Goal: Task Accomplishment & Management: Manage account settings

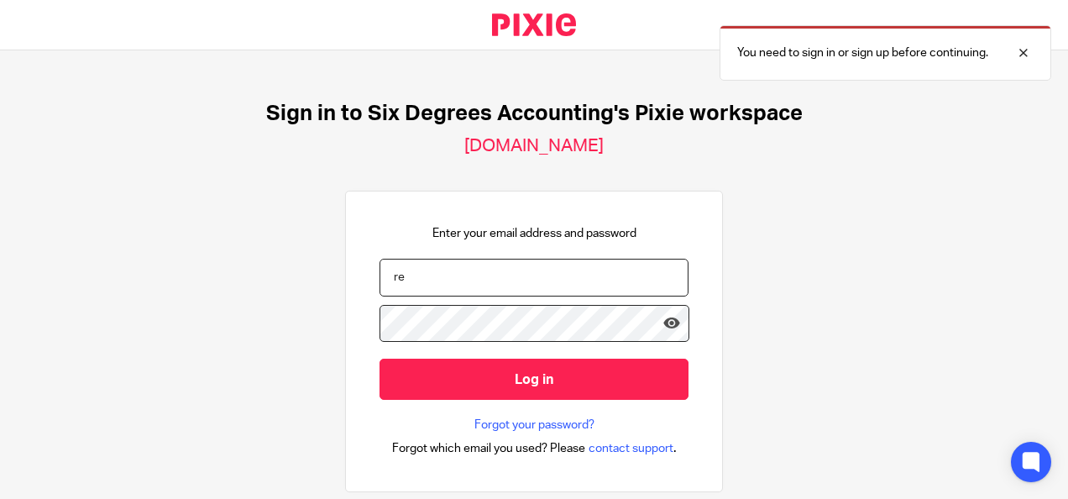
type input "r"
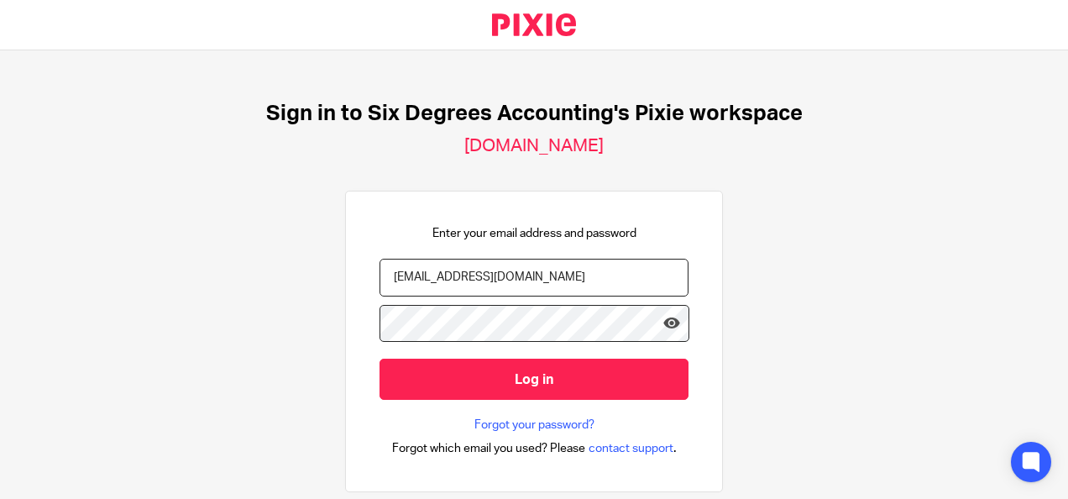
type input "[EMAIL_ADDRESS][DOMAIN_NAME]"
click at [663, 322] on icon at bounding box center [671, 323] width 17 height 17
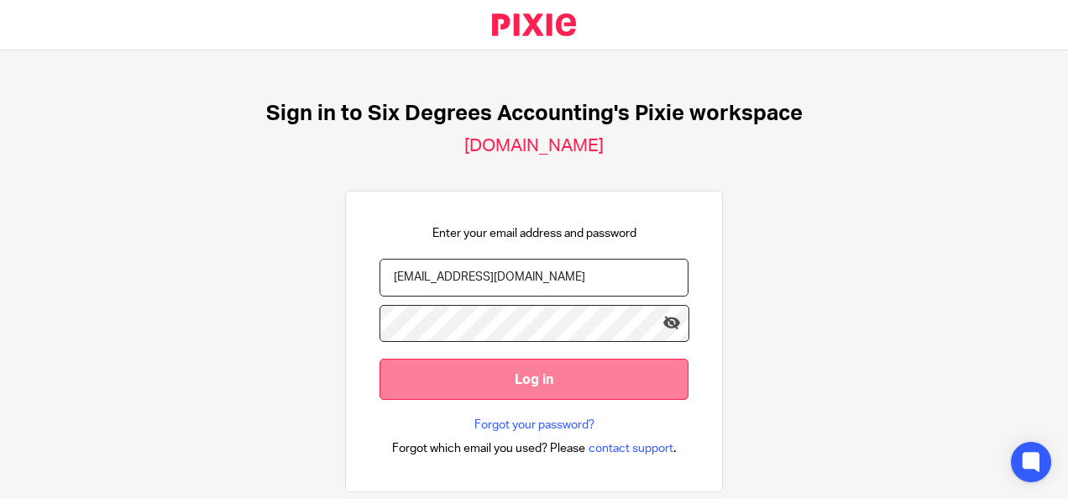
click at [538, 369] on input "Log in" at bounding box center [533, 378] width 309 height 41
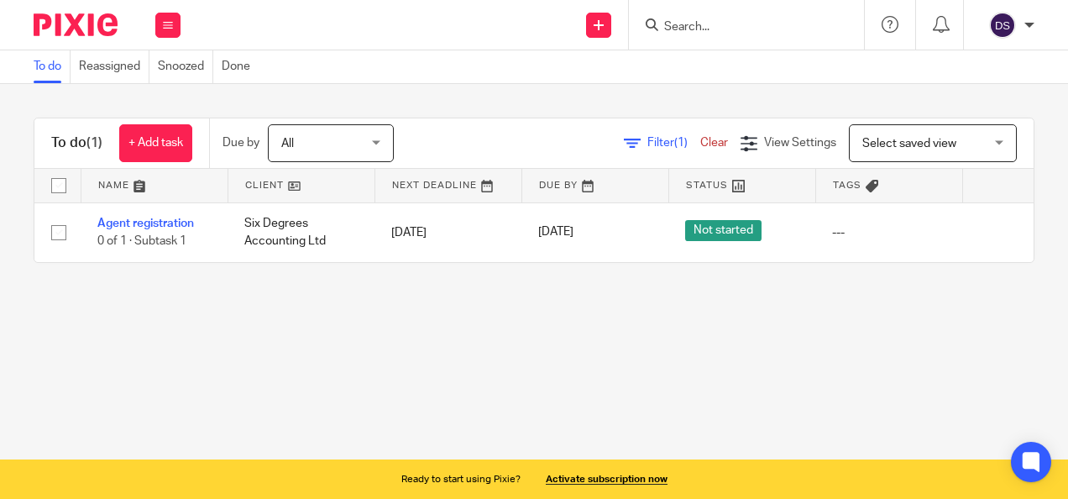
click at [371, 296] on div "To do (1) + Add task Due by All All [DATE] [DATE] This week Next week This mont…" at bounding box center [534, 190] width 1068 height 212
click at [139, 21] on div "Work Email Clients Team Reports Settings" at bounding box center [167, 25] width 59 height 50
click at [164, 146] on li "Team" at bounding box center [167, 152] width 44 height 24
click at [164, 154] on link "Team" at bounding box center [159, 152] width 28 height 12
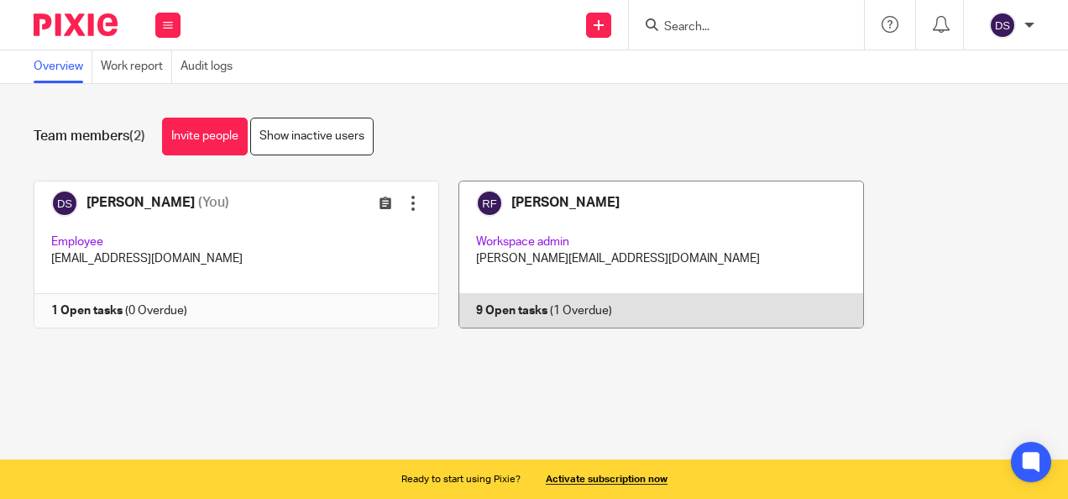
click at [500, 196] on link at bounding box center [651, 254] width 425 height 148
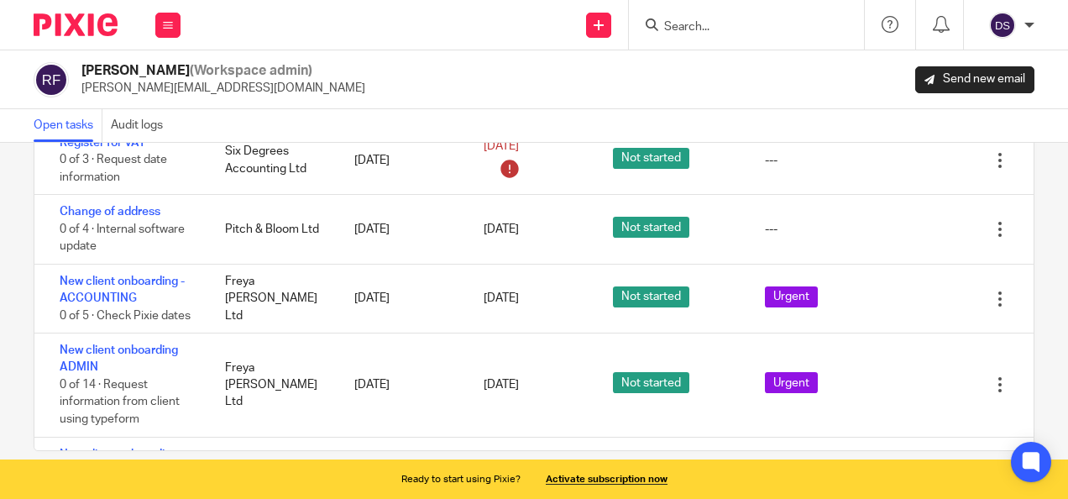
scroll to position [108, 0]
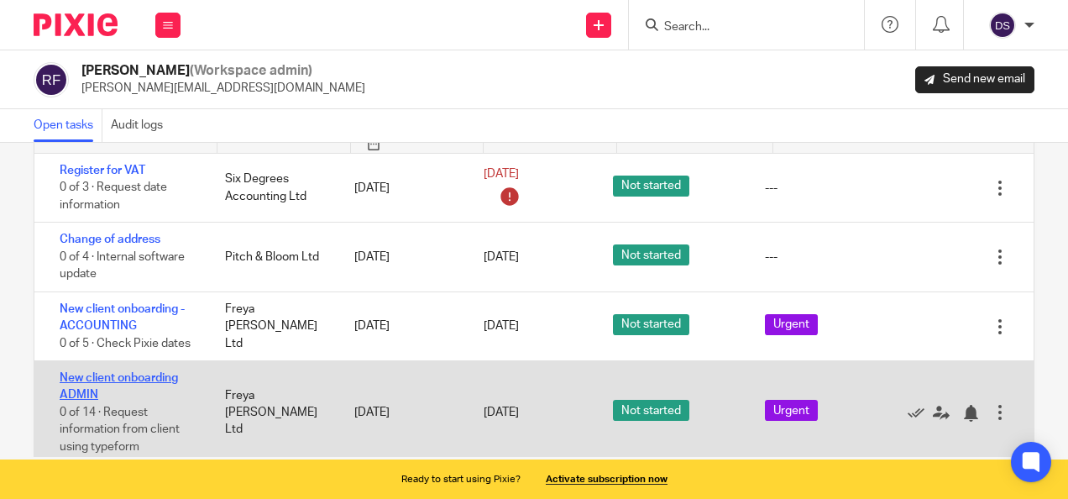
click at [149, 373] on link "New client onboarding ADMIN" at bounding box center [119, 386] width 118 height 29
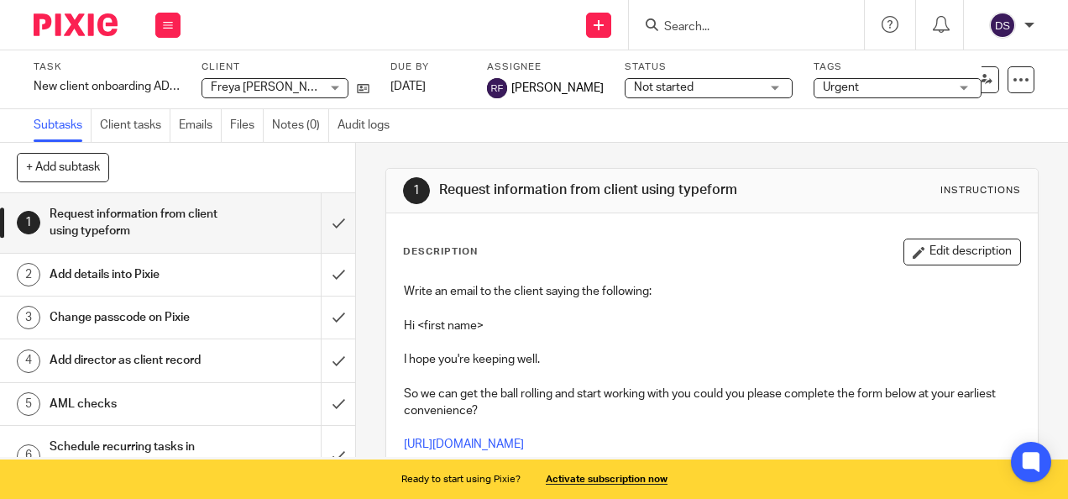
drag, startPoint x: 619, startPoint y: 228, endPoint x: 752, endPoint y: 329, distance: 166.5
click at [752, 329] on div "Description Edit description Write an email to the client saying the following:…" at bounding box center [711, 505] width 650 height 584
drag, startPoint x: 752, startPoint y: 329, endPoint x: 722, endPoint y: 149, distance: 182.1
click at [722, 149] on div "1 Request information from client using typeform Instructions Description Edit …" at bounding box center [711, 483] width 652 height 681
click at [165, 273] on h1 "Add details into Pixie" at bounding box center [135, 274] width 170 height 25
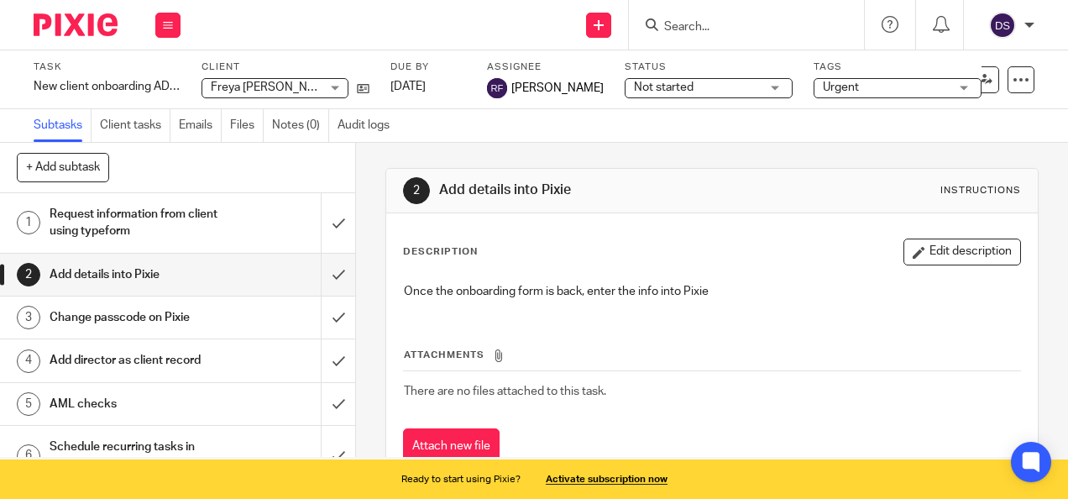
click at [166, 327] on h1 "Change passcode on Pixie" at bounding box center [135, 317] width 170 height 25
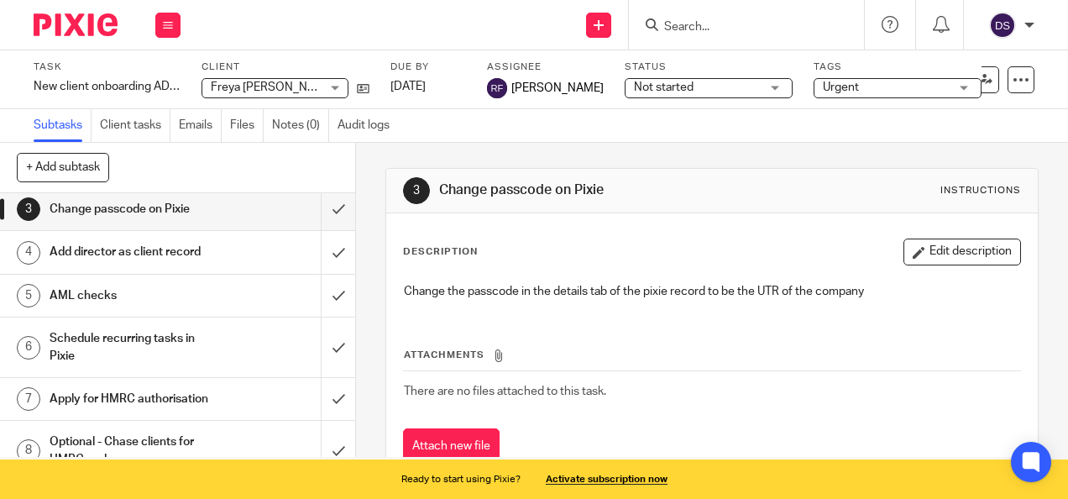
scroll to position [117, 0]
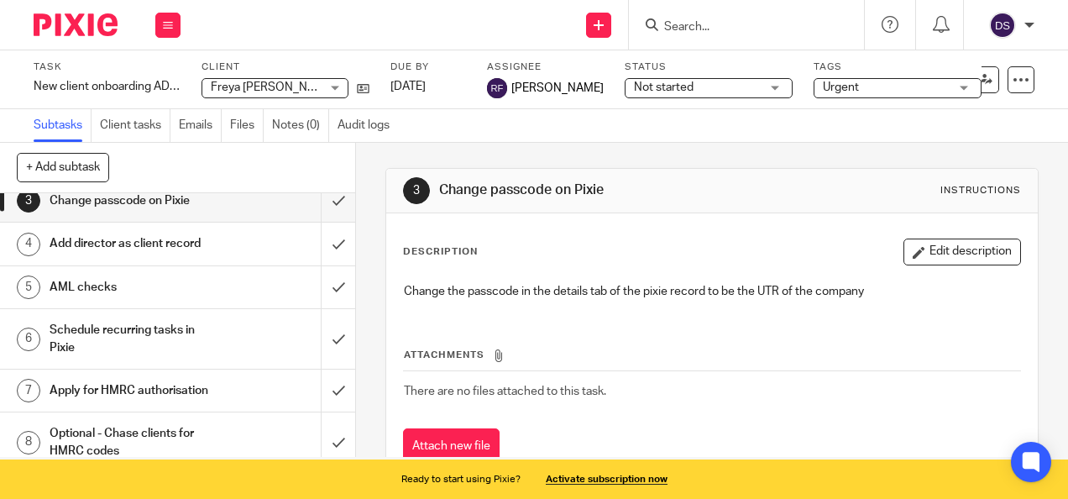
click at [168, 247] on h1 "Add director as client record" at bounding box center [135, 243] width 170 height 25
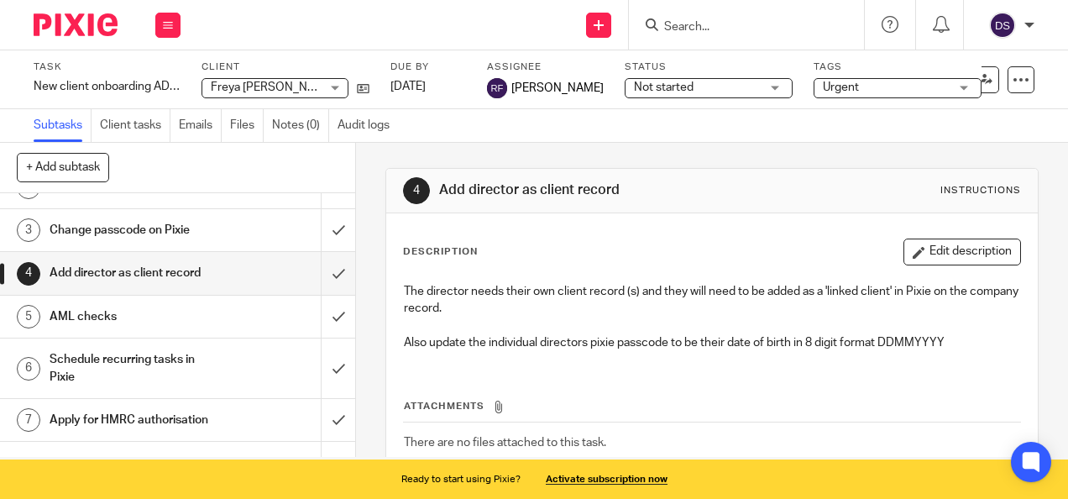
scroll to position [146, 0]
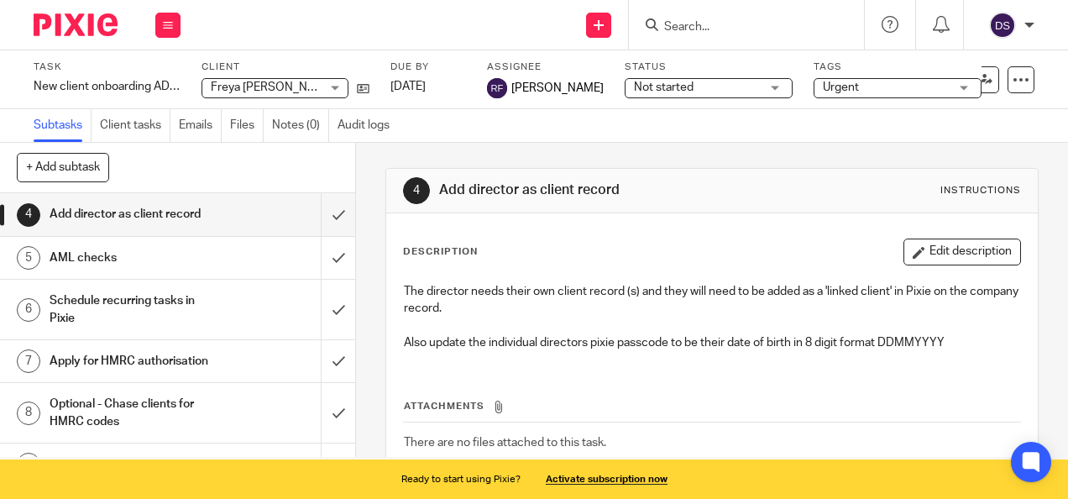
click at [92, 250] on h1 "AML checks" at bounding box center [135, 257] width 170 height 25
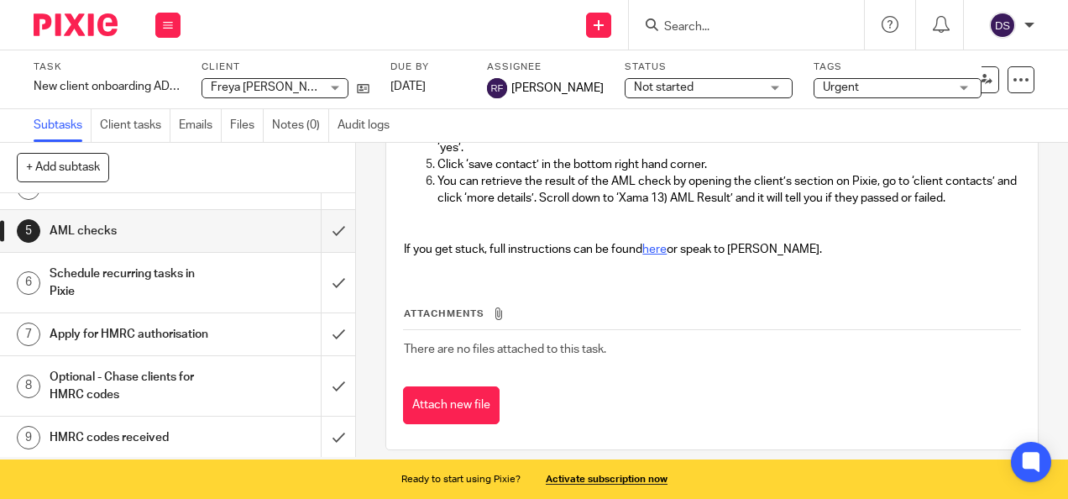
scroll to position [181, 0]
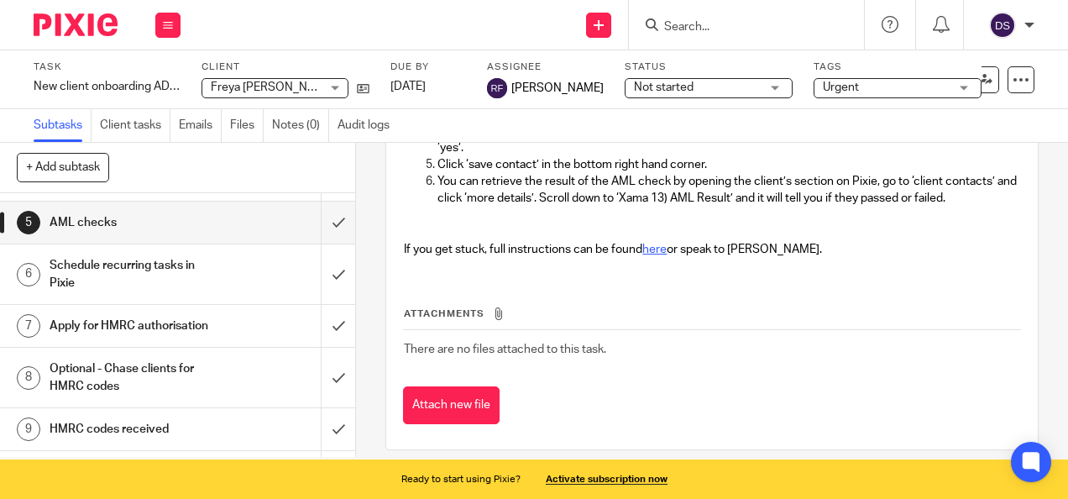
click at [145, 279] on h1 "Schedule recurring tasks in Pixie" at bounding box center [135, 274] width 170 height 43
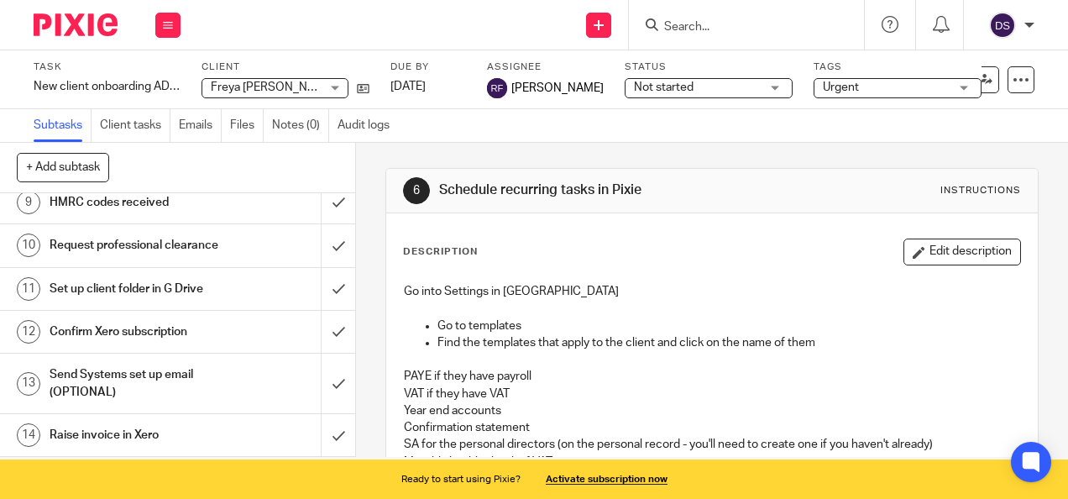
scroll to position [438, 0]
drag, startPoint x: 356, startPoint y: 447, endPoint x: 353, endPoint y: 426, distance: 20.3
click at [356, 426] on div "6 Schedule recurring tasks in Pixie Instructions Description Edit description G…" at bounding box center [712, 300] width 712 height 314
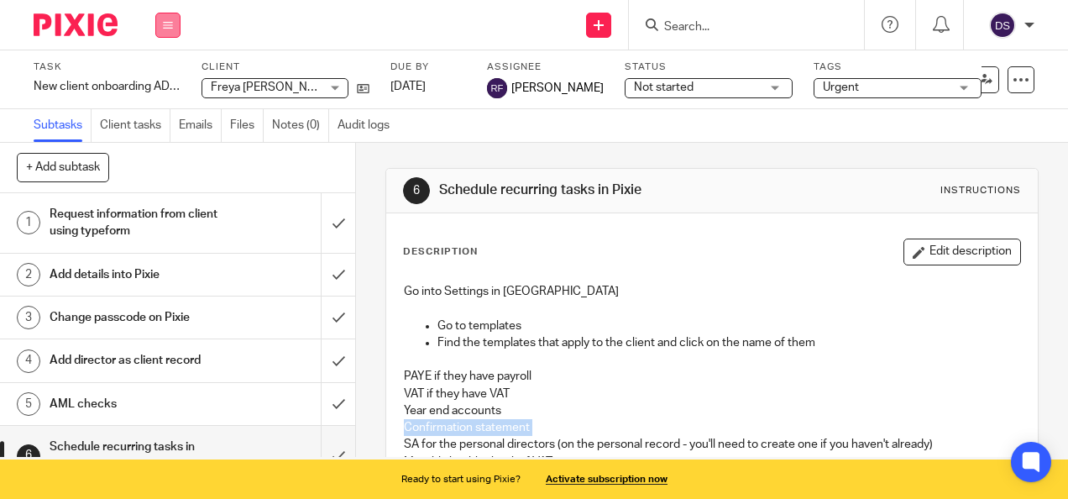
click at [168, 27] on icon at bounding box center [168, 25] width 10 height 10
click at [166, 148] on link "Team" at bounding box center [159, 152] width 28 height 12
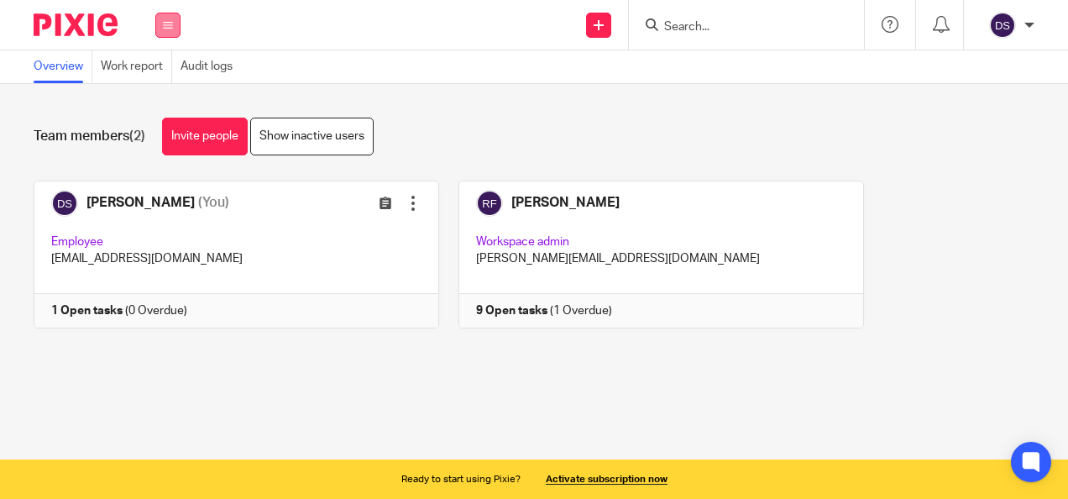
click at [167, 27] on icon at bounding box center [168, 25] width 10 height 10
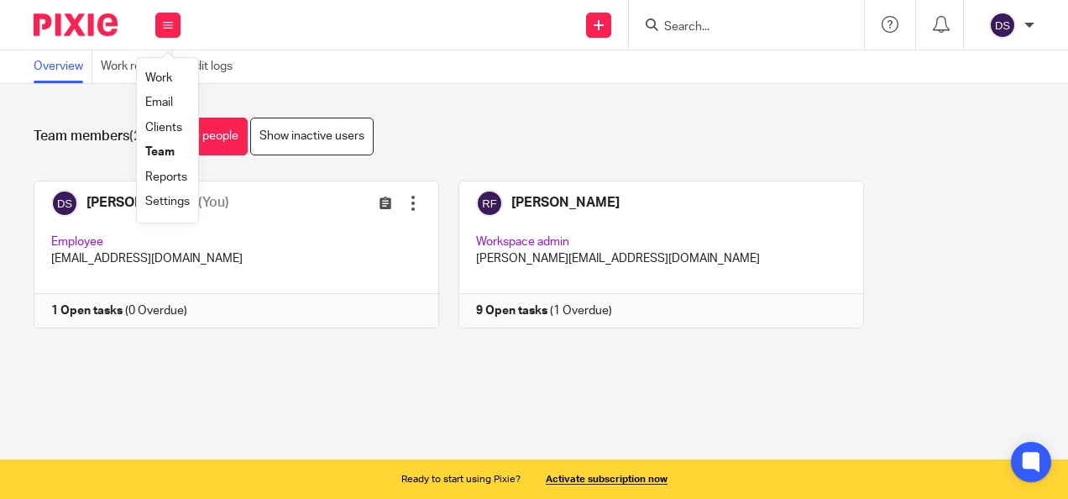
click at [161, 128] on link "Clients" at bounding box center [163, 128] width 37 height 12
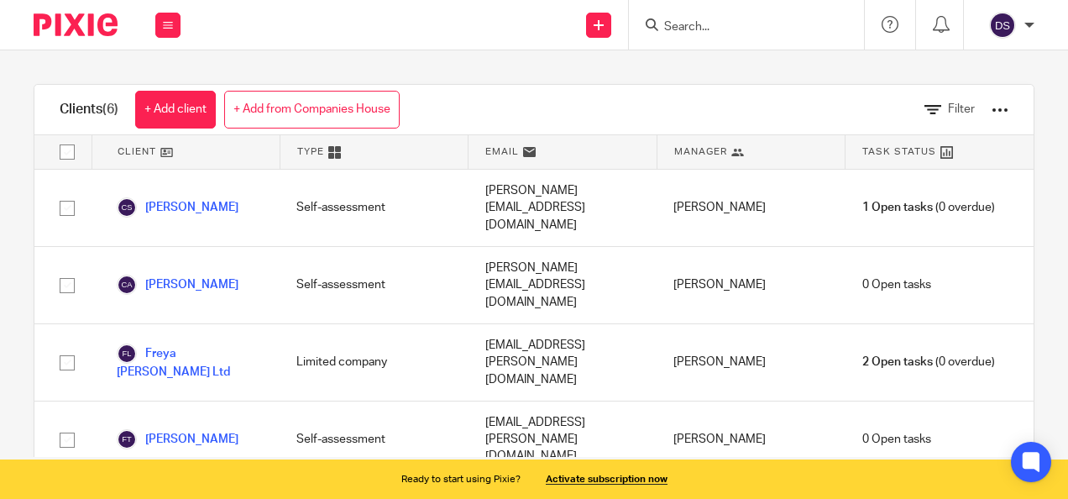
click at [206, 84] on div "Clients (6) + Add client + Add from Companies House Filter Client Type Email Ma…" at bounding box center [534, 289] width 1000 height 410
click at [175, 18] on button at bounding box center [167, 25] width 25 height 25
click at [164, 208] on li "Settings" at bounding box center [167, 202] width 44 height 24
click at [175, 201] on link "Settings" at bounding box center [167, 202] width 44 height 12
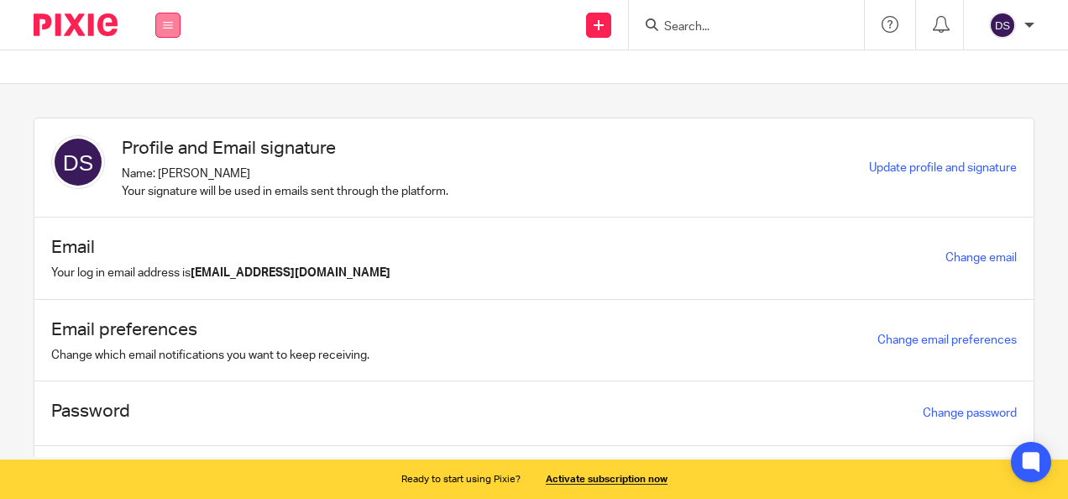
click at [170, 18] on button at bounding box center [167, 25] width 25 height 25
click at [468, 99] on section "Profile and Email signature Name: [PERSON_NAME] Your signature will be used in …" at bounding box center [534, 270] width 1068 height 373
click at [175, 25] on button at bounding box center [167, 25] width 25 height 25
click at [159, 81] on link "Work" at bounding box center [157, 78] width 27 height 12
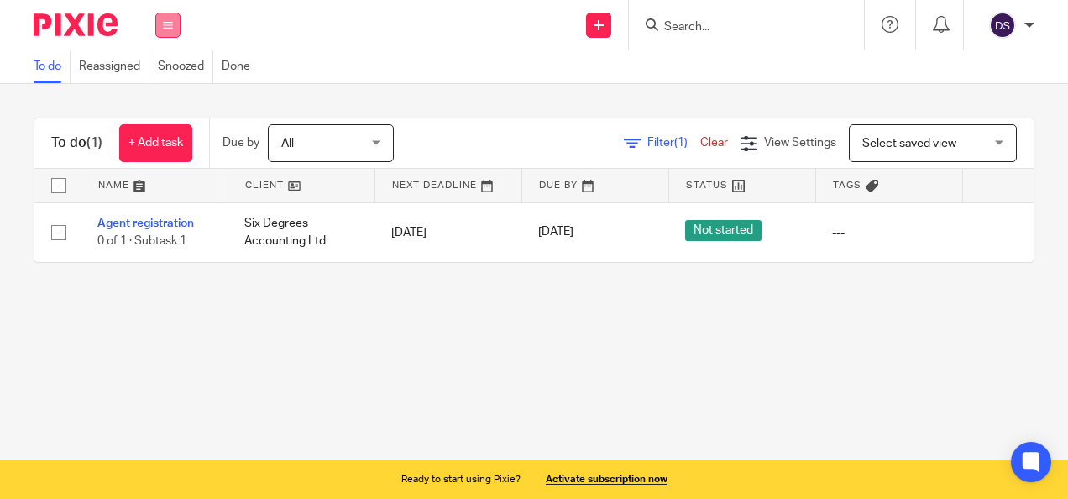
click at [166, 25] on icon at bounding box center [168, 25] width 10 height 10
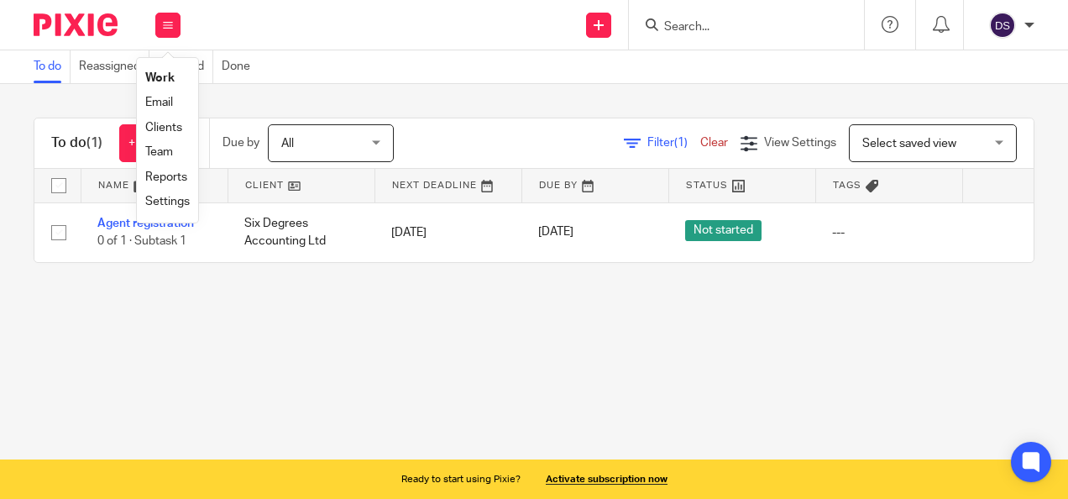
click at [165, 149] on link "Team" at bounding box center [159, 152] width 28 height 12
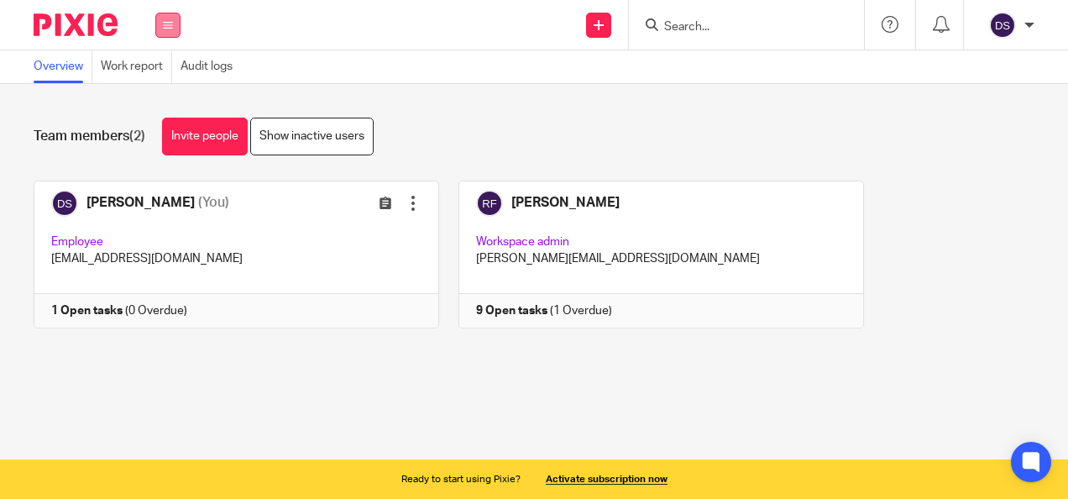
click at [180, 20] on button at bounding box center [167, 25] width 25 height 25
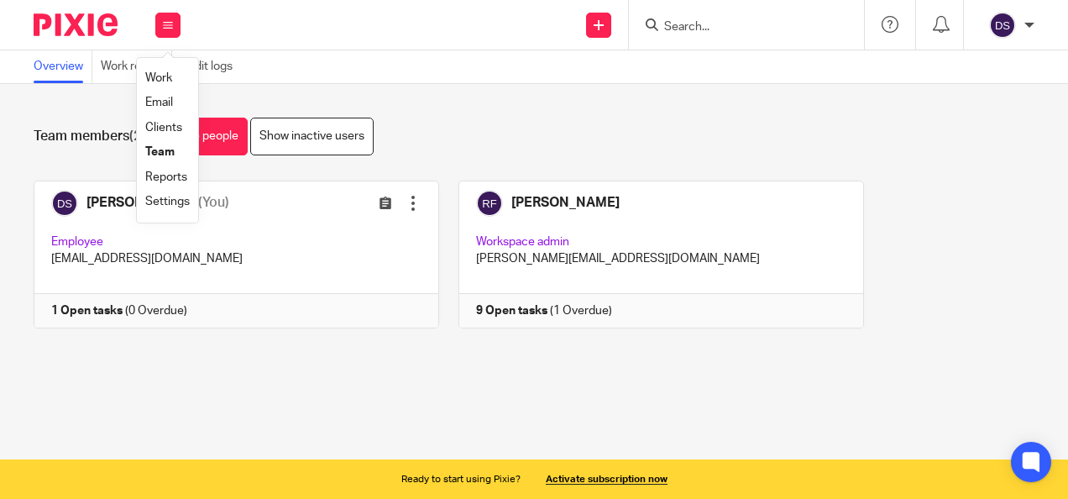
click at [165, 178] on link "Reports" at bounding box center [166, 177] width 42 height 12
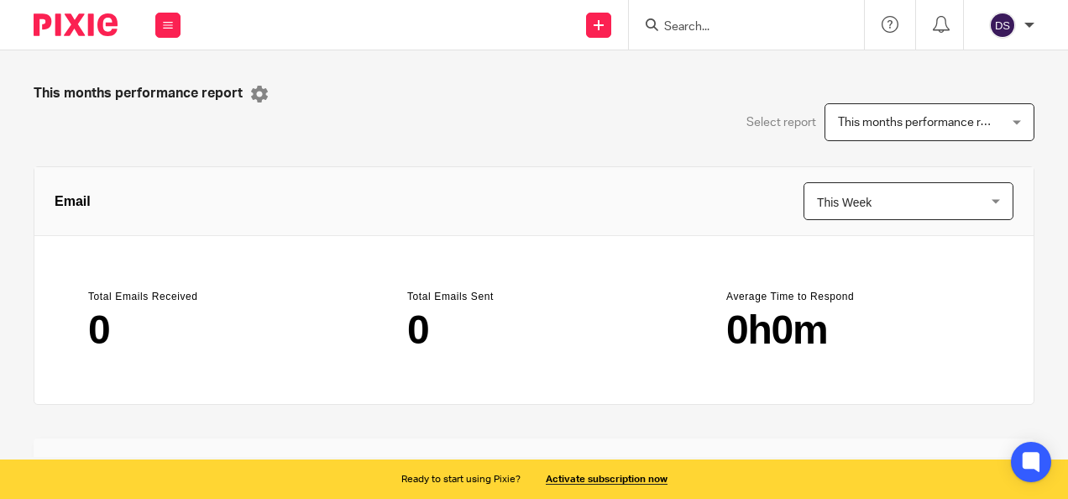
click at [170, 22] on icon at bounding box center [168, 25] width 10 height 10
click at [179, 198] on link "Settings" at bounding box center [167, 202] width 44 height 12
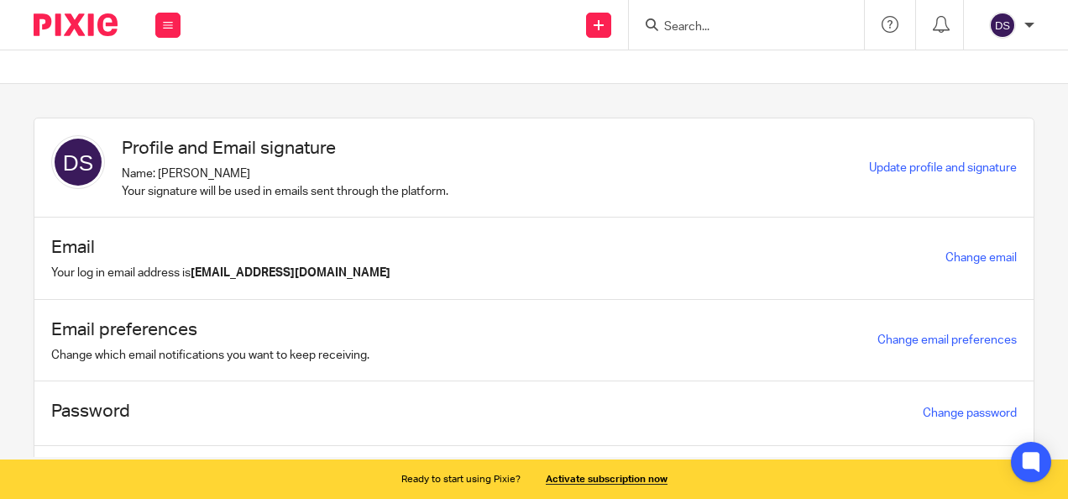
click at [1012, 24] on img at bounding box center [1002, 25] width 27 height 27
click at [950, 68] on span "My profile" at bounding box center [963, 67] width 52 height 12
click at [884, 24] on icon at bounding box center [889, 24] width 17 height 17
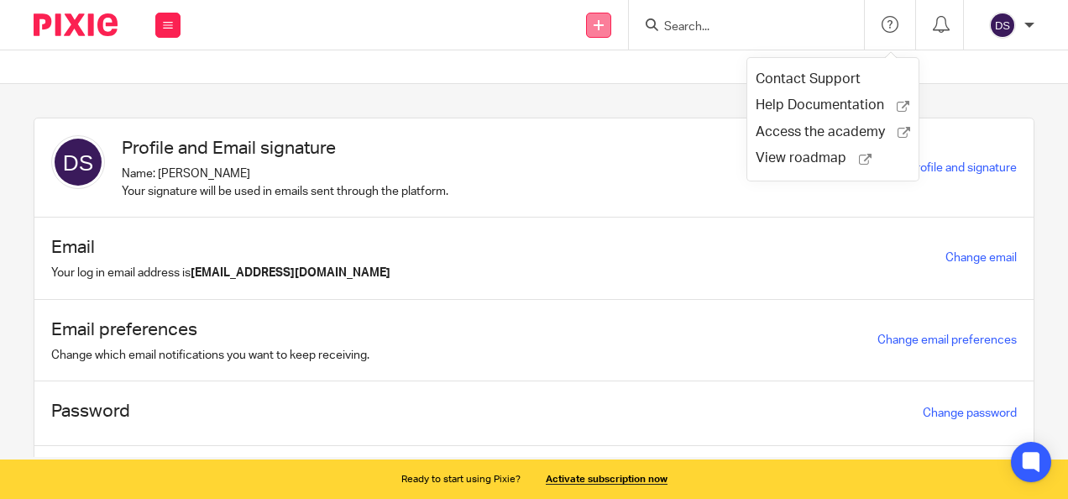
click at [608, 29] on link at bounding box center [598, 25] width 25 height 25
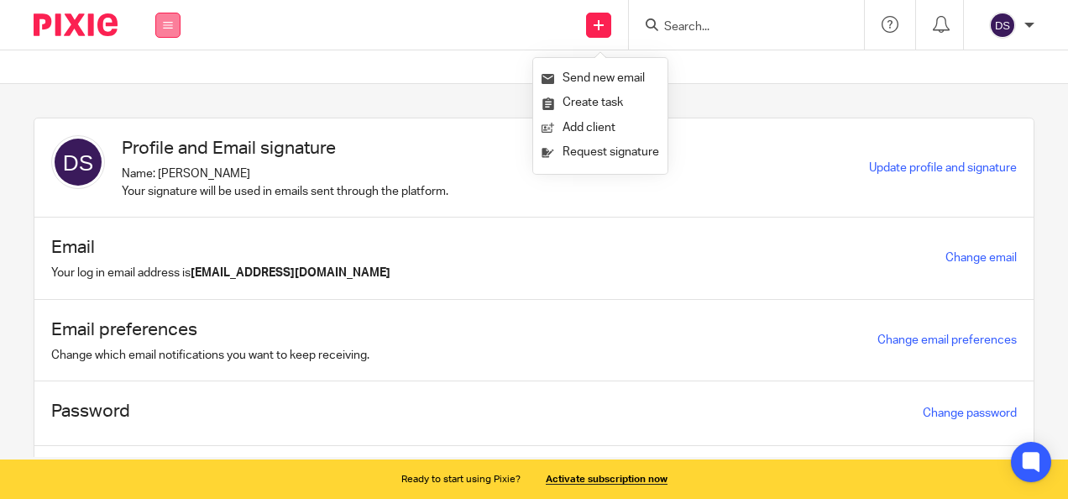
click at [157, 35] on button at bounding box center [167, 25] width 25 height 25
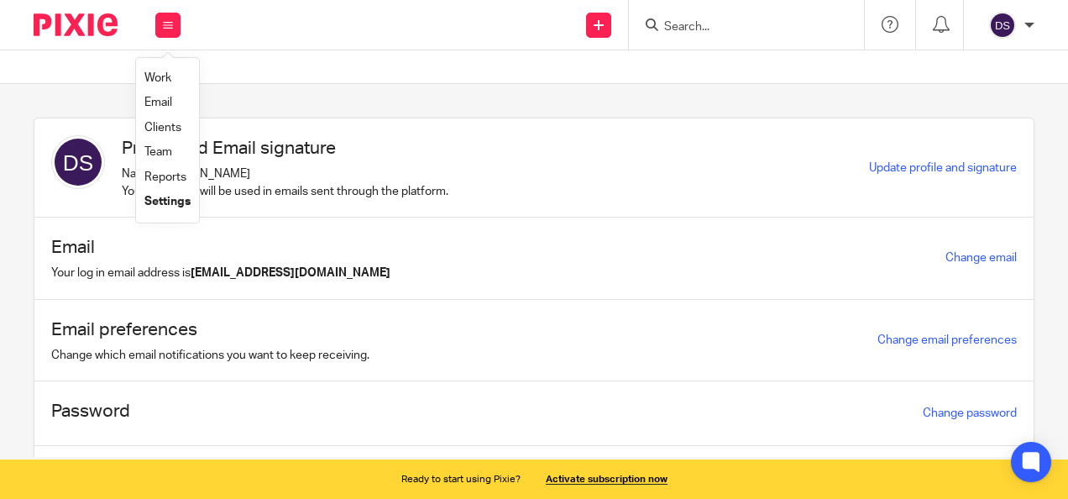
click at [175, 199] on link "Settings" at bounding box center [167, 202] width 46 height 12
click at [595, 33] on link at bounding box center [598, 25] width 25 height 25
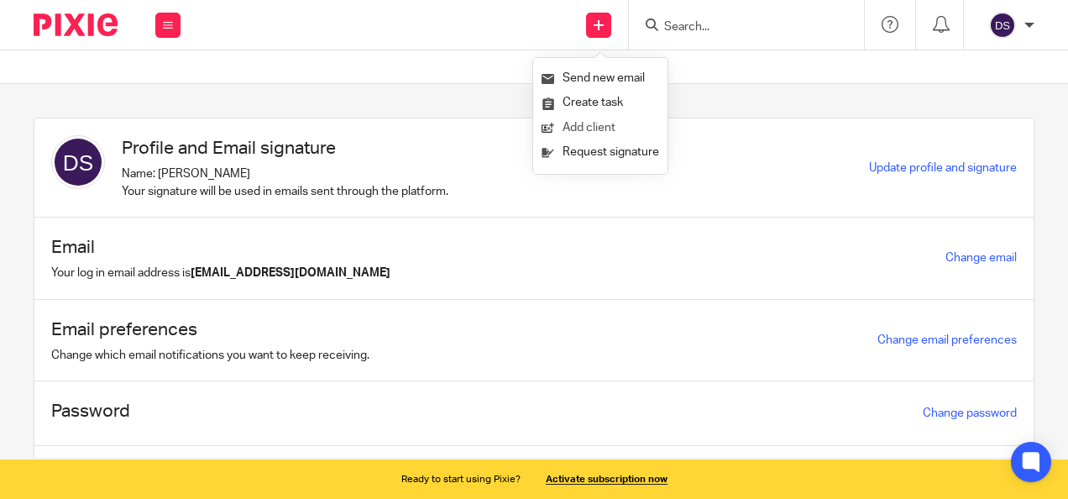
click at [604, 132] on link "Add client" at bounding box center [600, 128] width 118 height 24
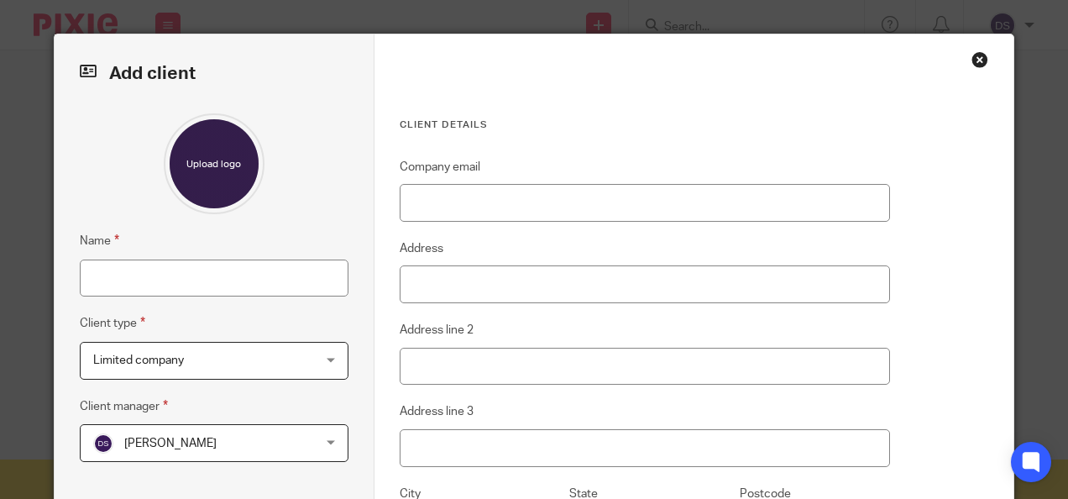
click at [976, 58] on div "Close this dialog window" at bounding box center [979, 59] width 17 height 17
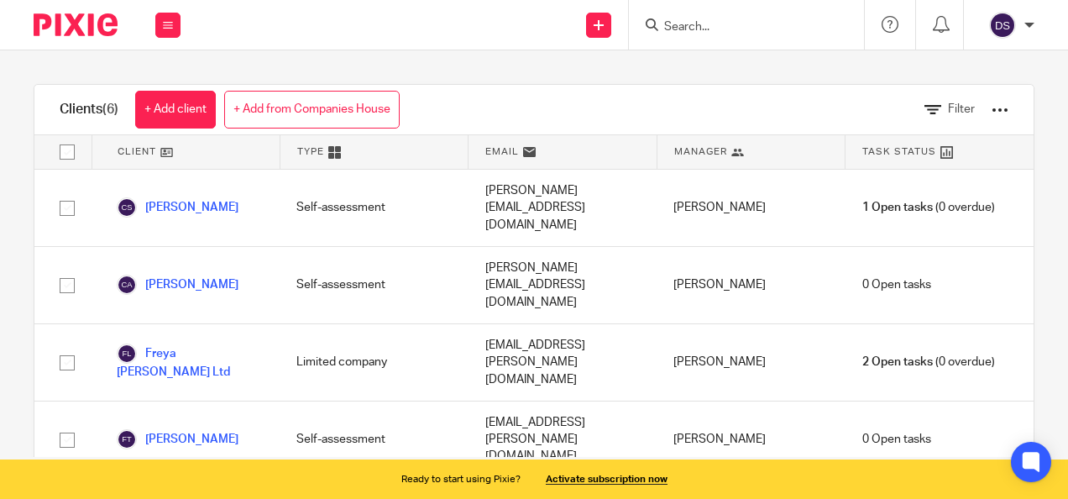
click at [614, 27] on div "Send new email Create task Add client Request signature" at bounding box center [599, 25] width 60 height 50
click at [447, 85] on div "Clients (6) + Add client + Add from Companies House Filter" at bounding box center [533, 110] width 999 height 50
click at [610, 484] on link at bounding box center [534, 478] width 1068 height 39
click at [1014, 50] on div at bounding box center [1010, 53] width 45 height 20
